Goal: Task Accomplishment & Management: Use online tool/utility

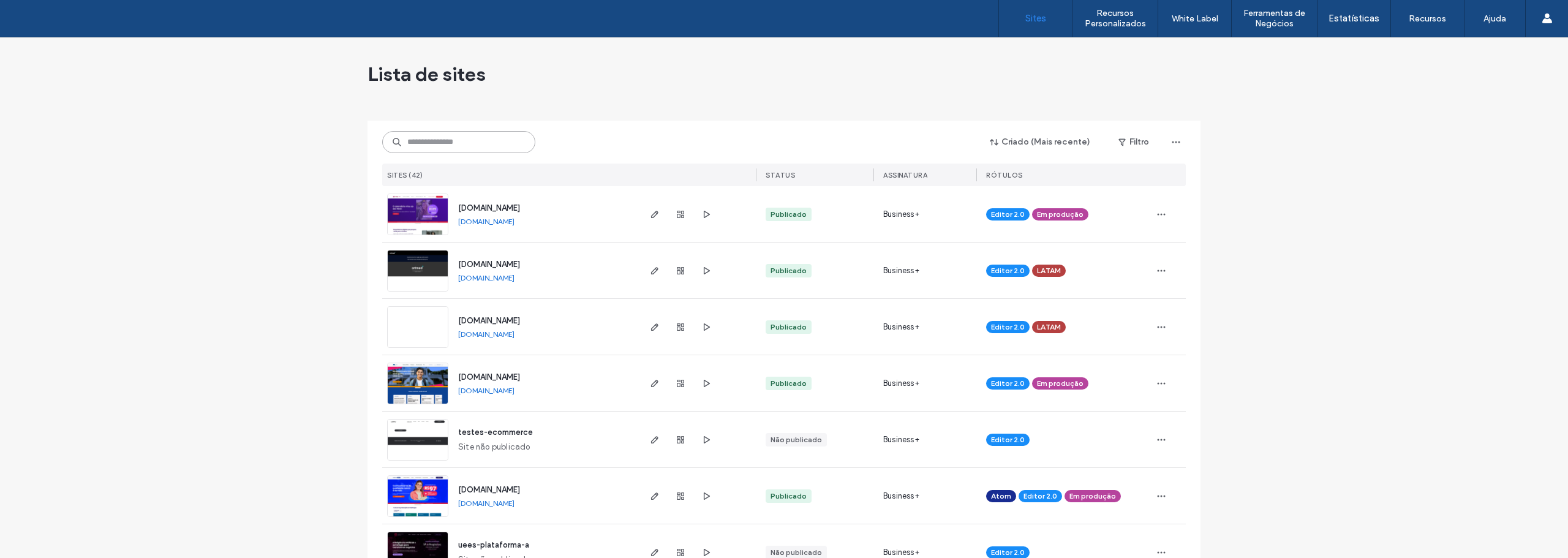
click at [429, 143] on input at bounding box center [459, 142] width 153 height 22
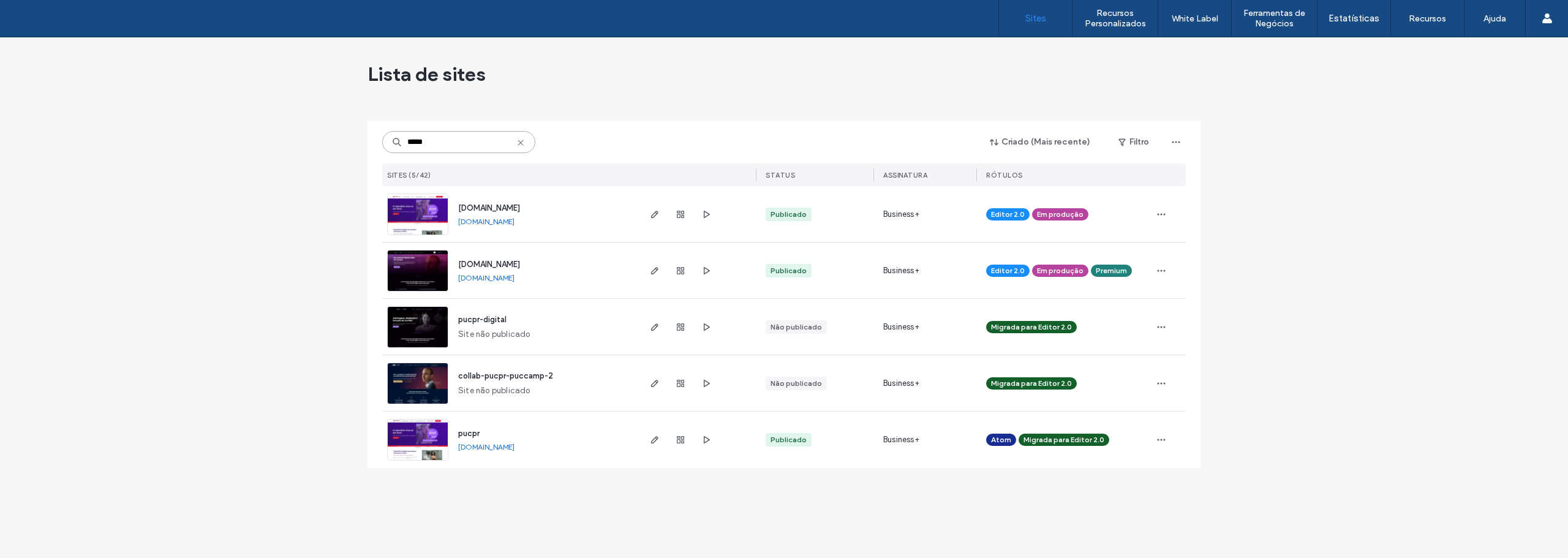
type input "*****"
click at [426, 224] on img at bounding box center [417, 236] width 60 height 84
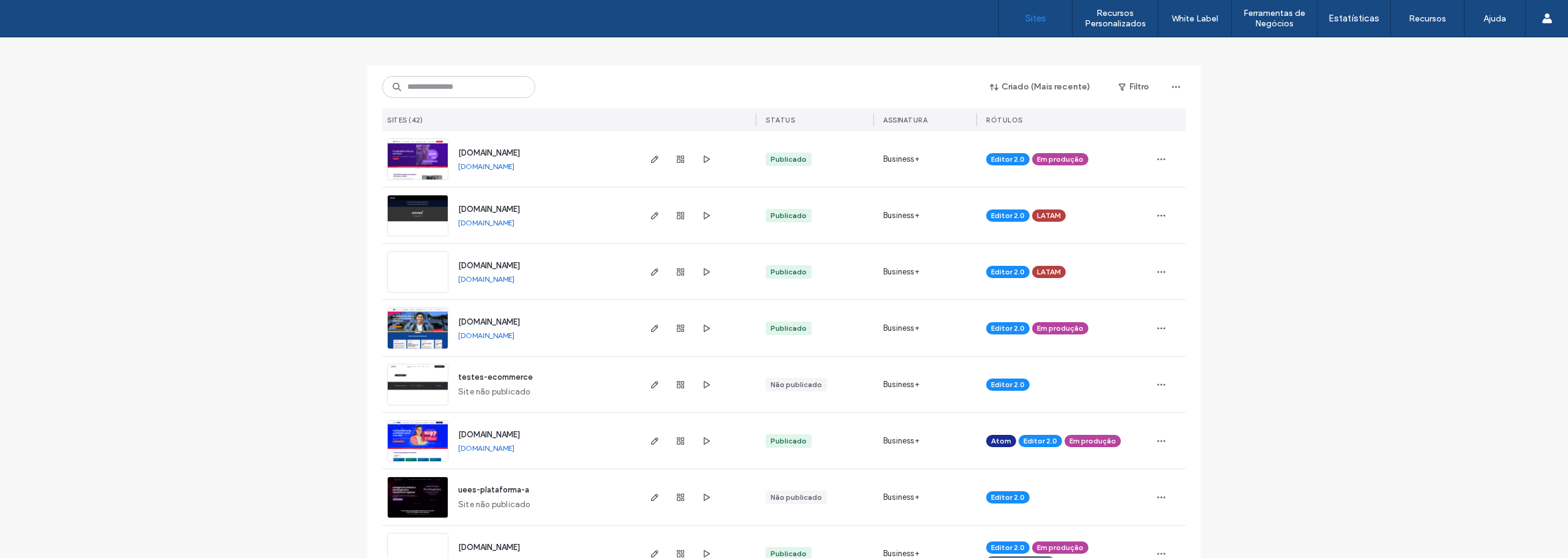
scroll to position [61, 0]
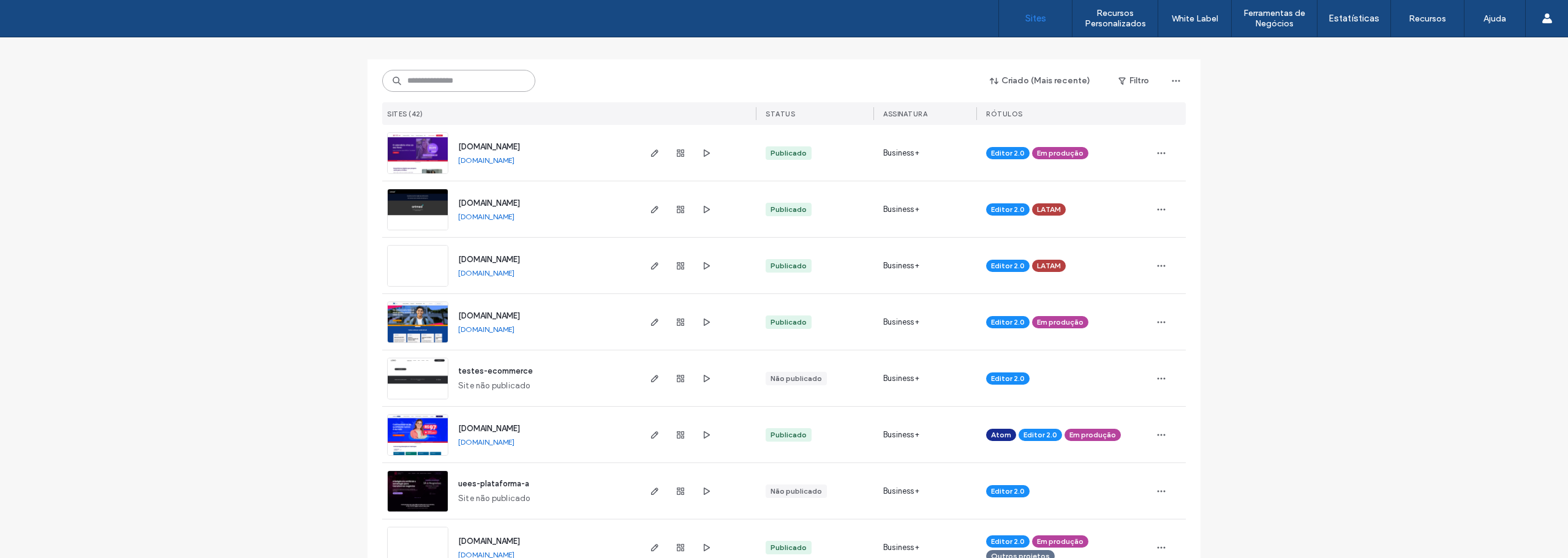
click at [444, 86] on input at bounding box center [459, 81] width 153 height 22
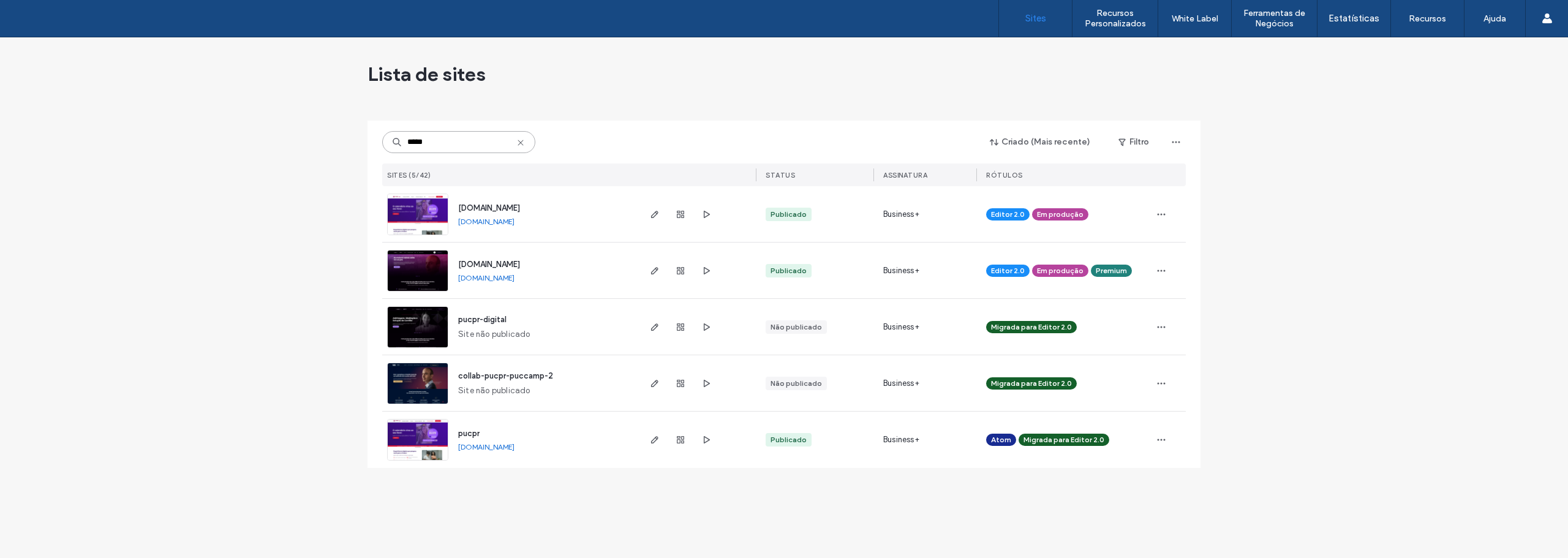
scroll to position [0, 0]
type input "*****"
click at [427, 272] on img at bounding box center [417, 292] width 60 height 84
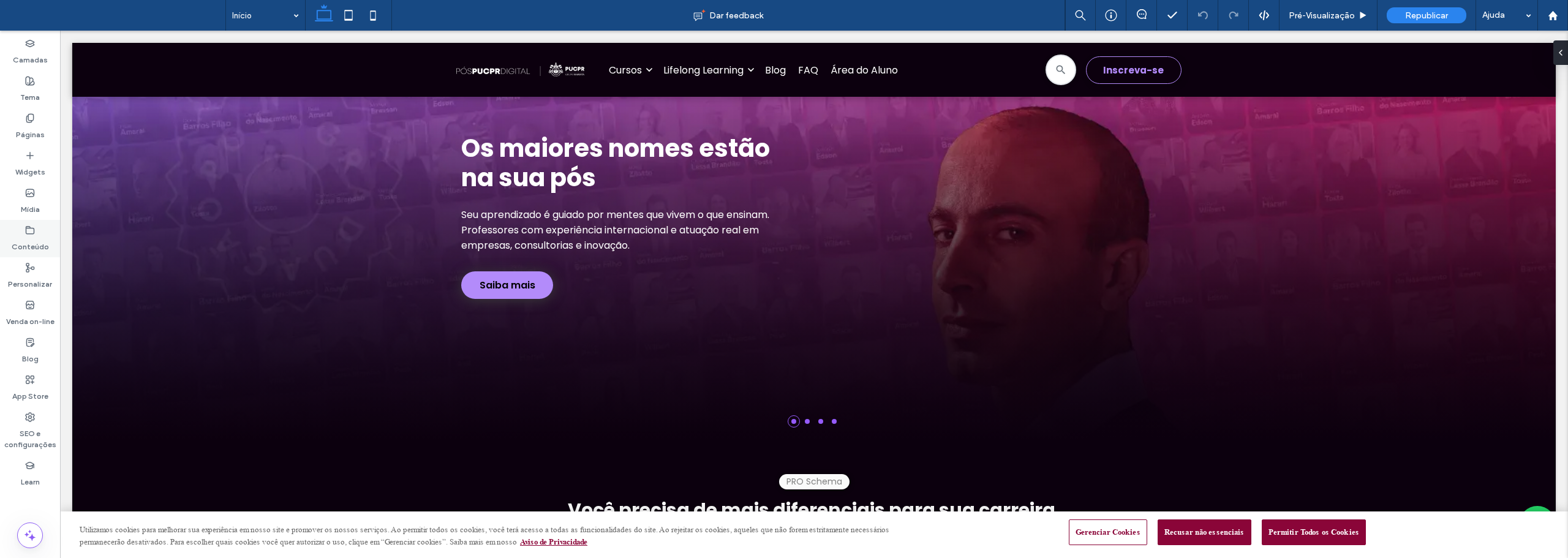
click at [24, 238] on label "Conteúdo" at bounding box center [31, 244] width 38 height 17
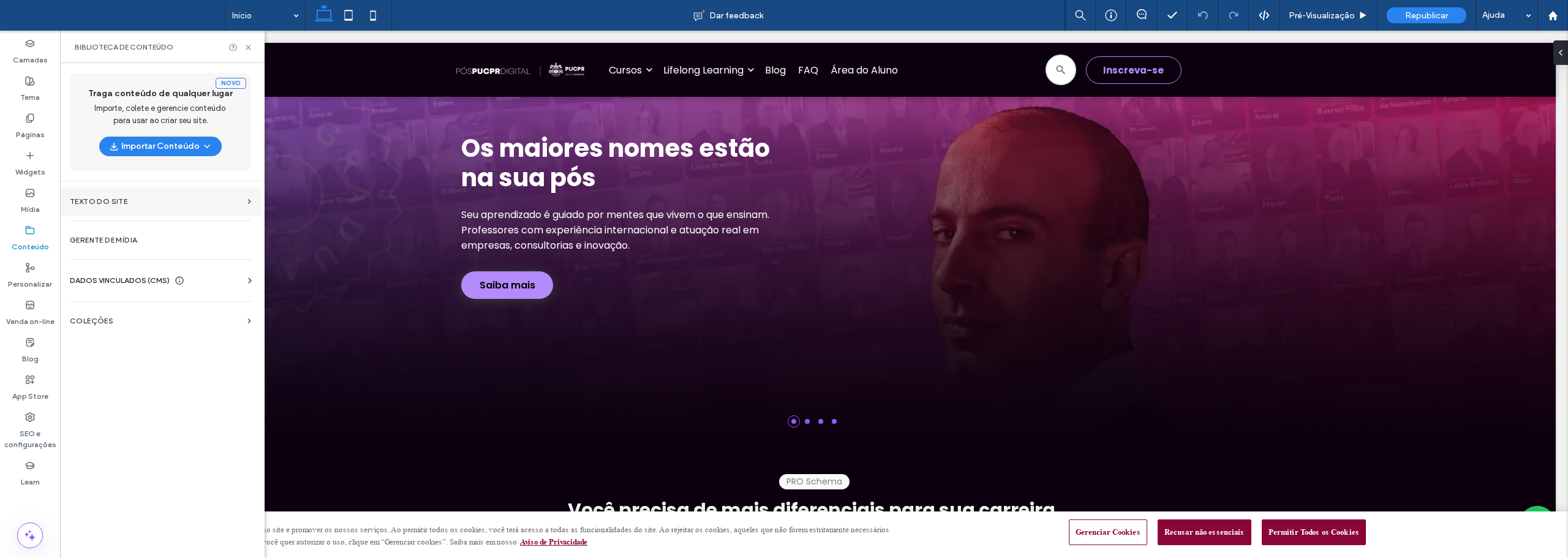
click at [92, 196] on section "Texto do Site" at bounding box center [160, 201] width 201 height 28
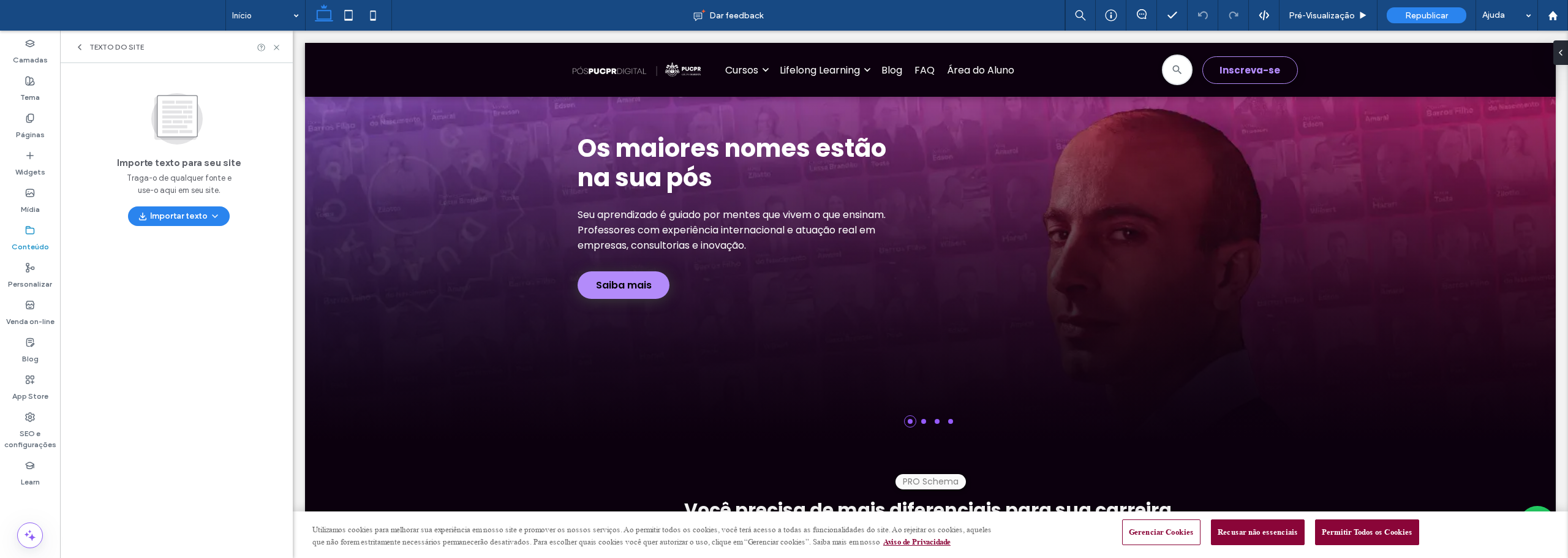
click at [35, 230] on div "Conteúdo" at bounding box center [30, 238] width 60 height 38
click at [80, 50] on icon at bounding box center [79, 47] width 10 height 10
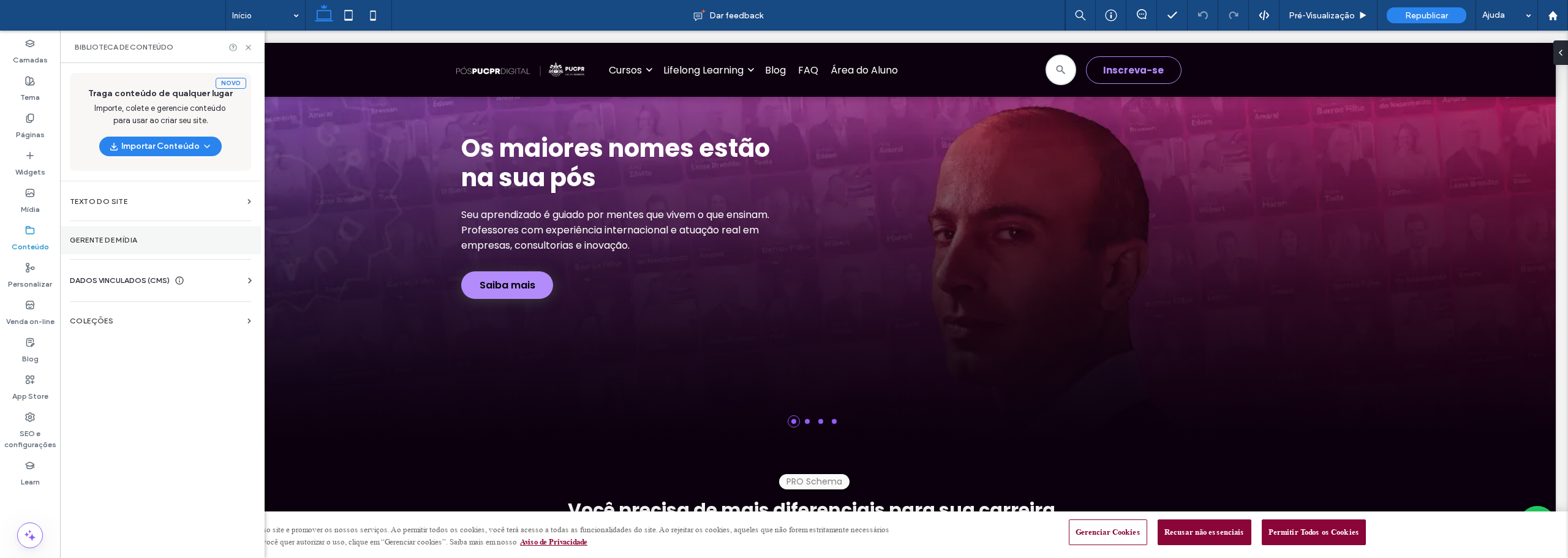
click at [121, 243] on label "Gerente de mídia" at bounding box center [161, 240] width 182 height 9
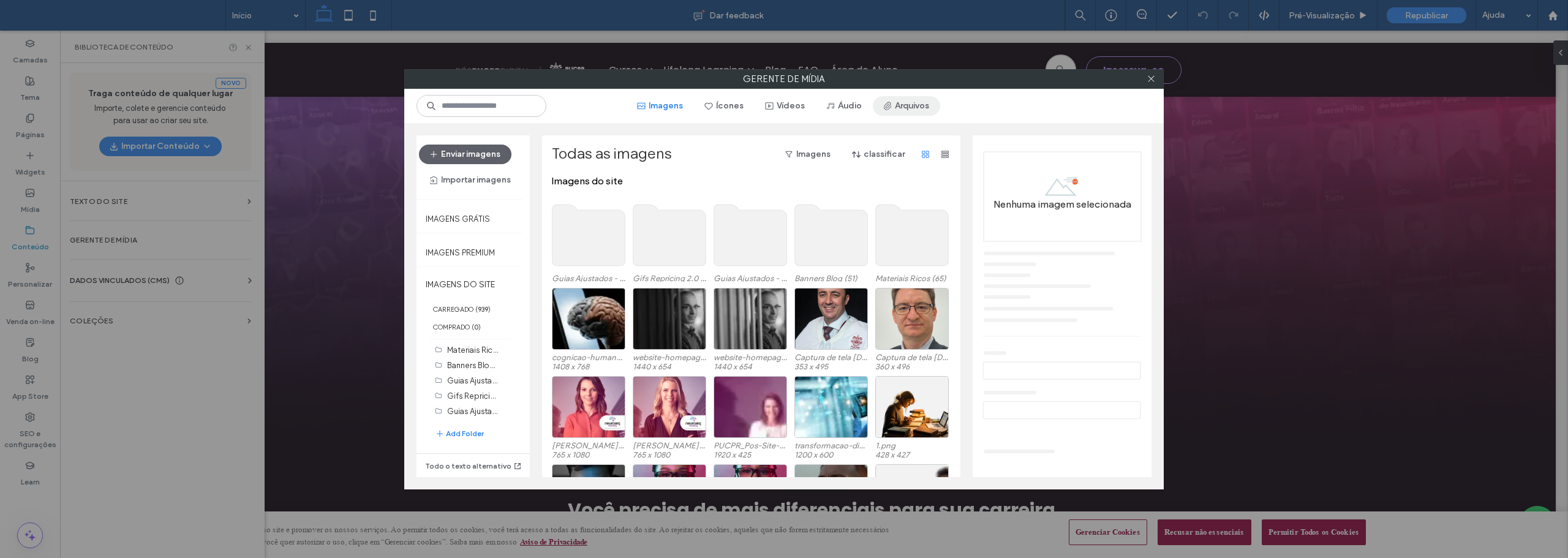
click at [894, 104] on span "button" at bounding box center [889, 106] width 13 height 18
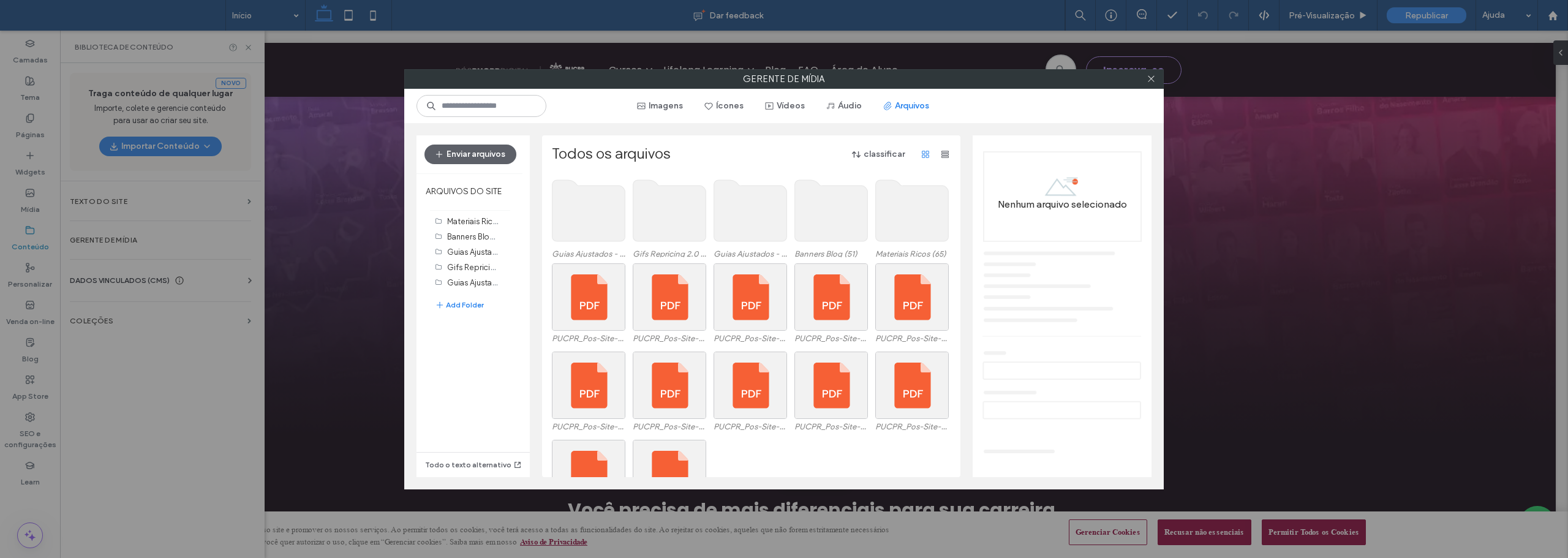
click at [918, 213] on use at bounding box center [912, 211] width 73 height 61
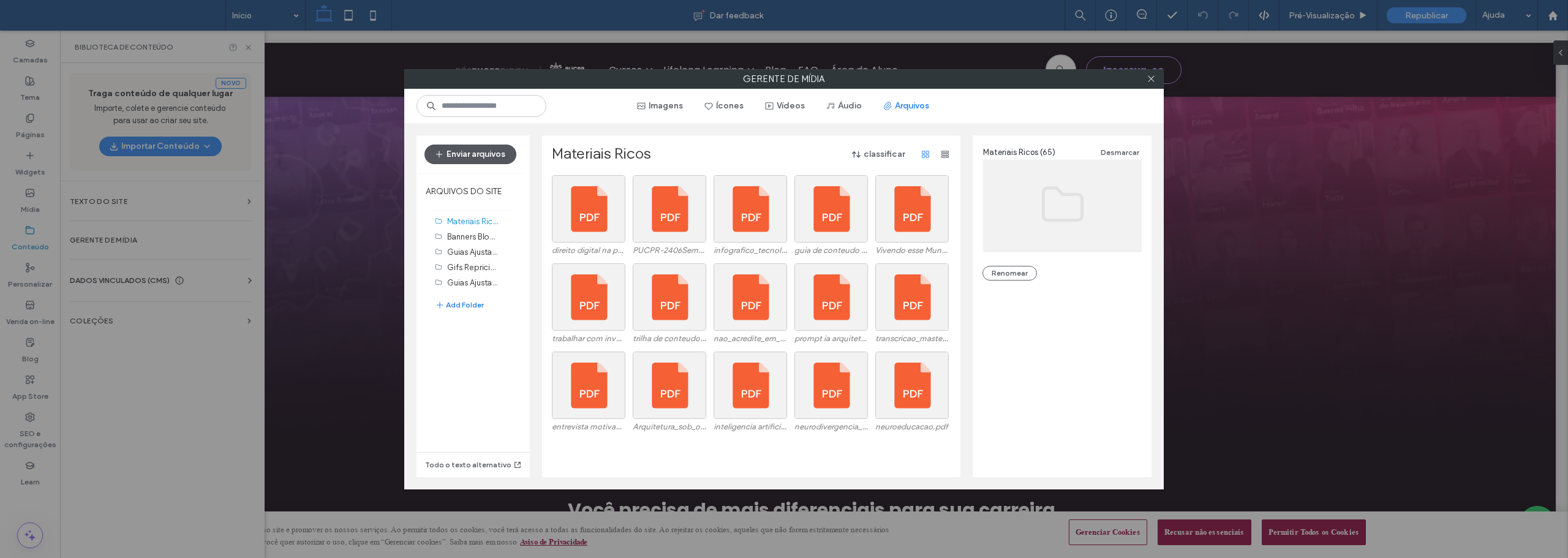
click at [484, 158] on button "Enviar arquivos" at bounding box center [470, 155] width 92 height 20
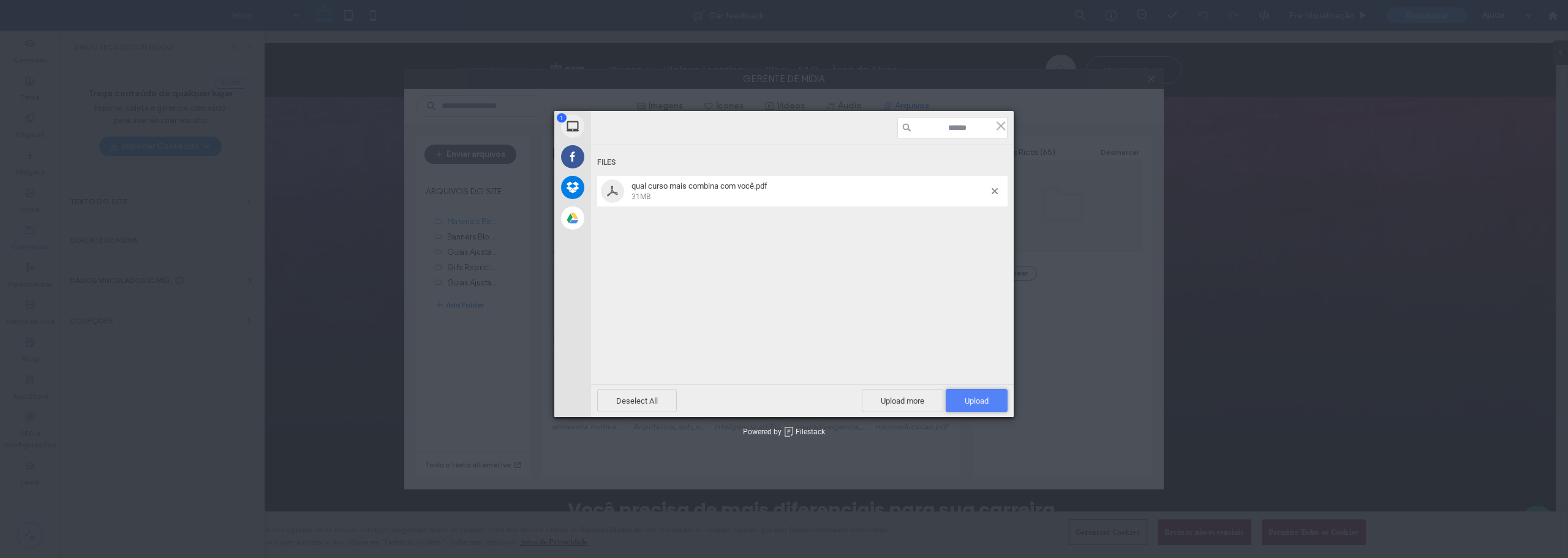
click at [983, 400] on span "Upload 1" at bounding box center [977, 401] width 24 height 9
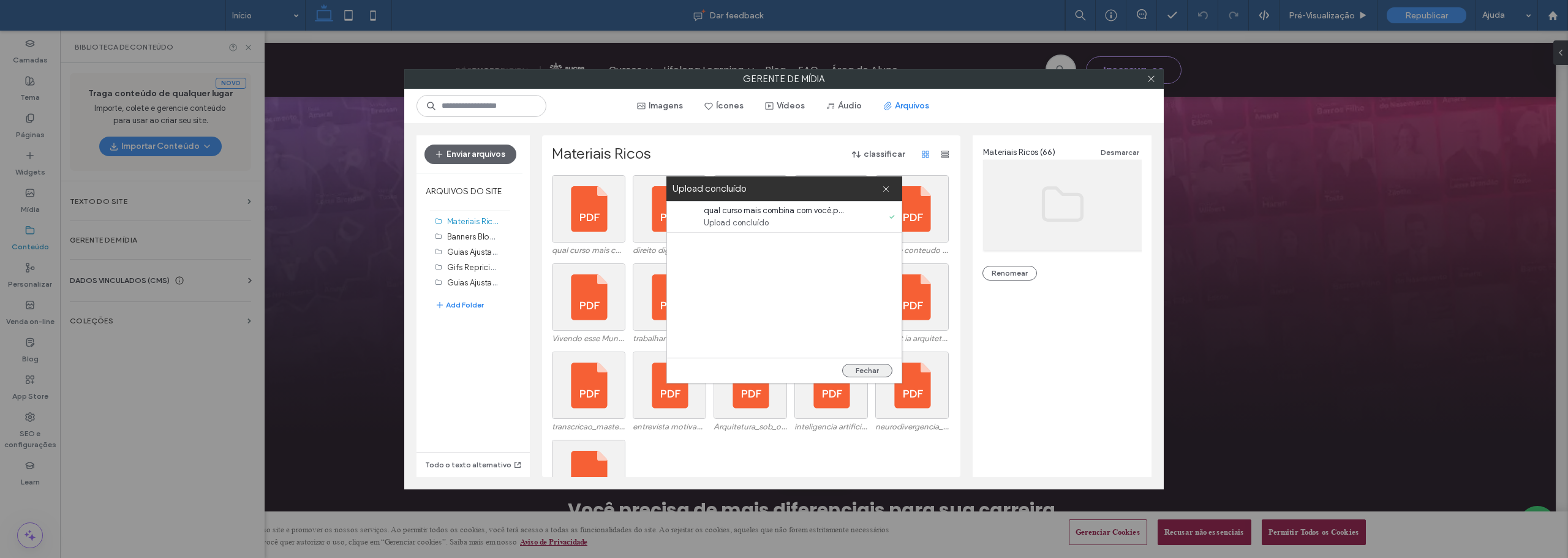
click at [870, 368] on button "Fechar" at bounding box center [867, 371] width 50 height 14
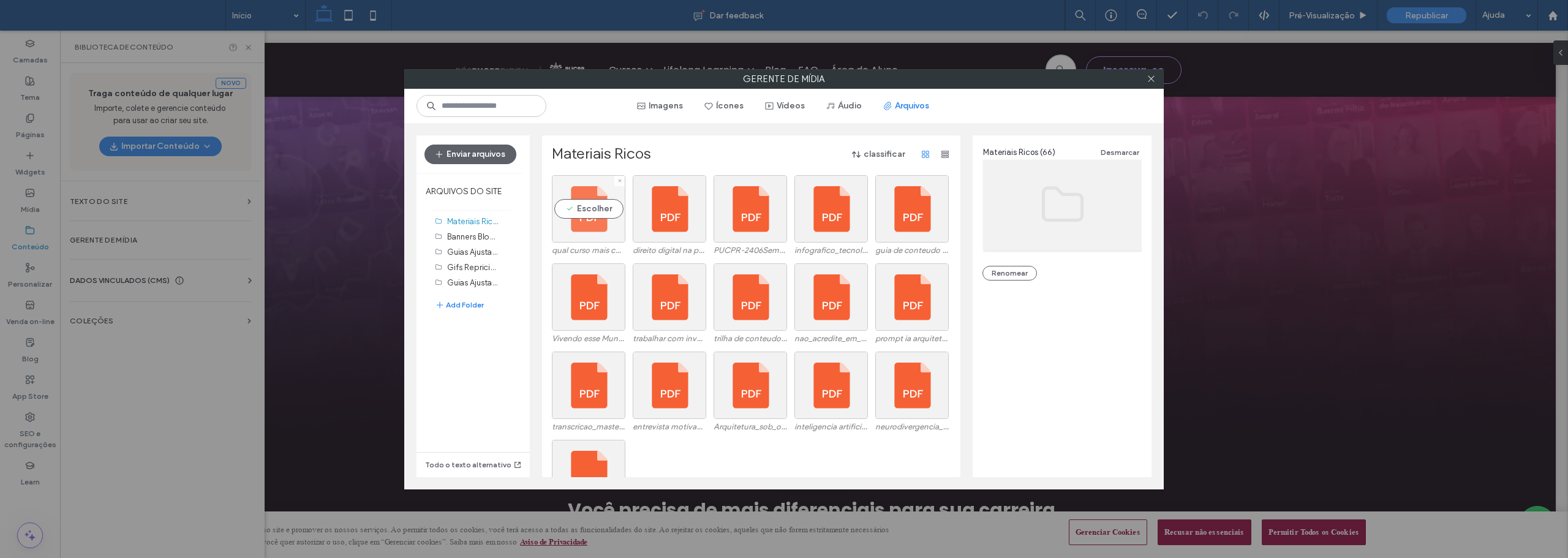
click at [582, 210] on div "Escolher" at bounding box center [589, 209] width 74 height 68
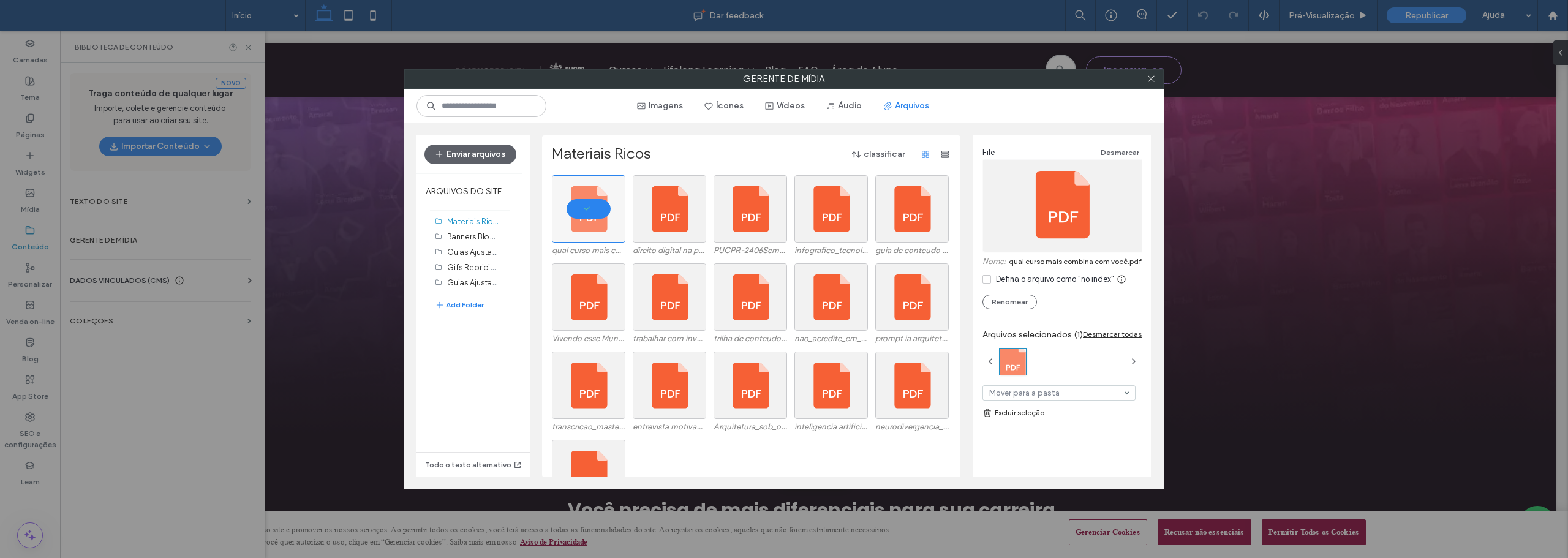
click at [1023, 275] on div "Defina o arquivo como "no index"" at bounding box center [1054, 280] width 118 height 13
click at [1046, 256] on link "qual curso mais combina com você.pdf" at bounding box center [1076, 261] width 133 height 9
